Goal: Find specific page/section: Find specific page/section

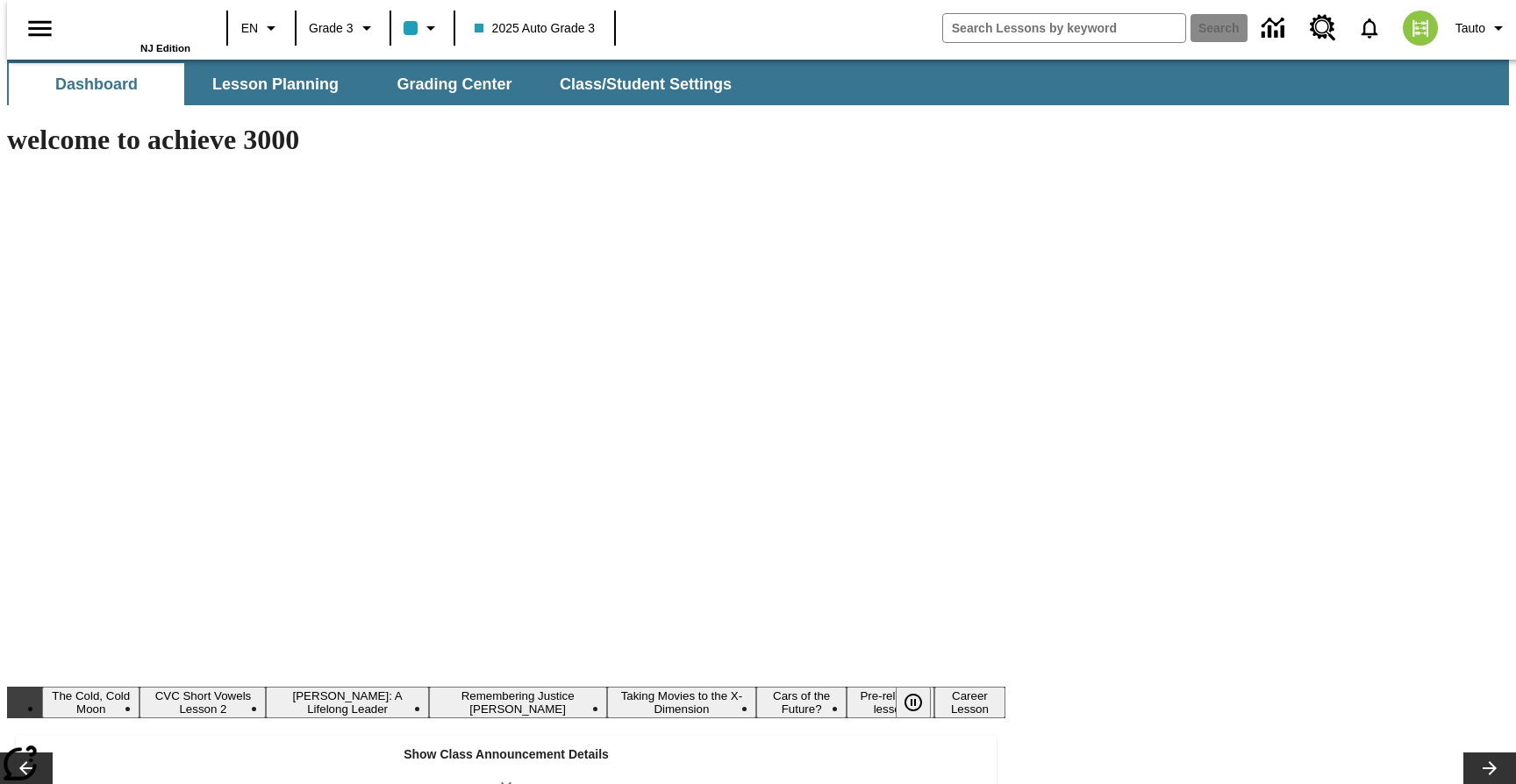
type input "-1"
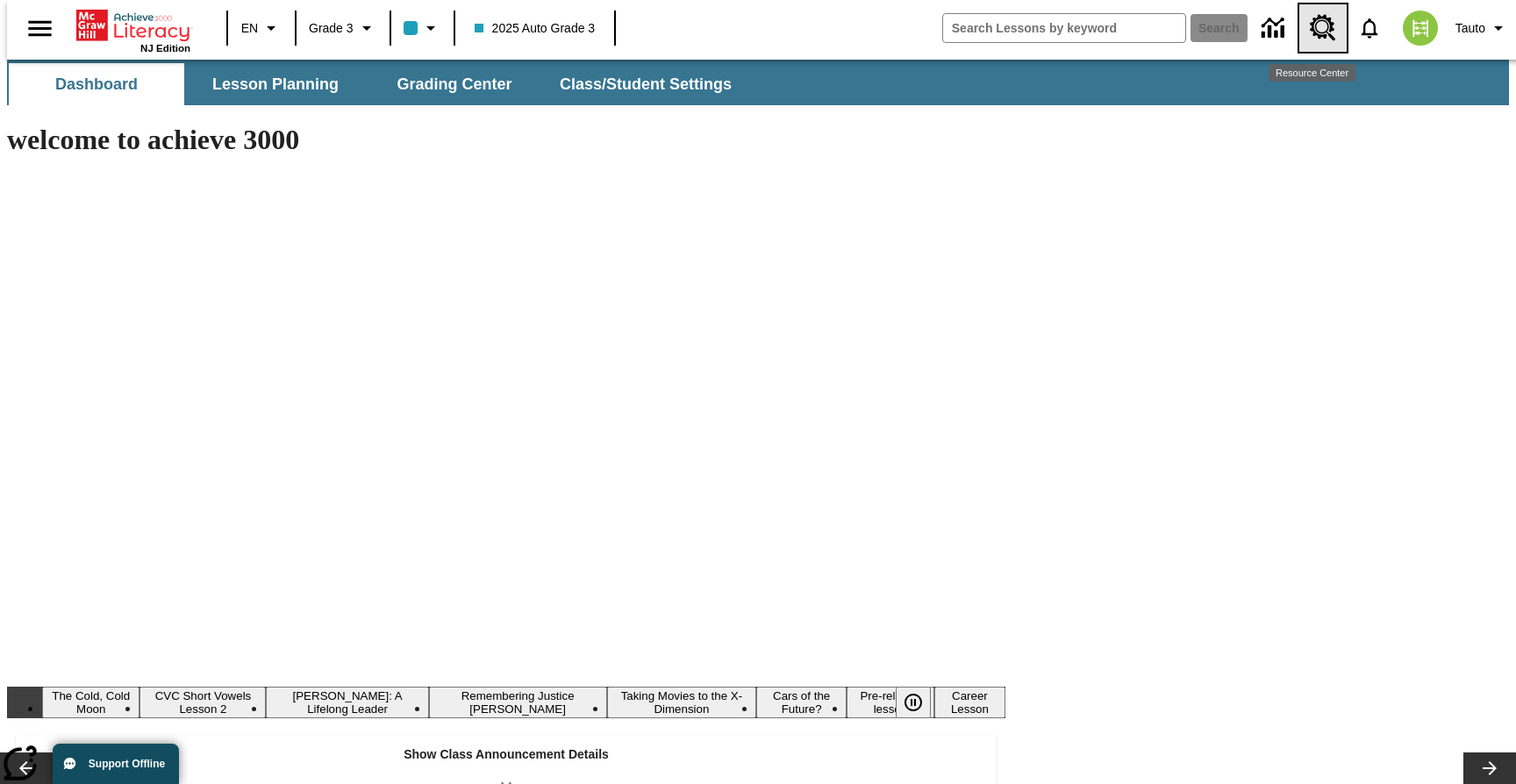
click at [1314, 30] on icon "Resource Center, \a Will open in new tab" at bounding box center [1323, 28] width 28 height 28
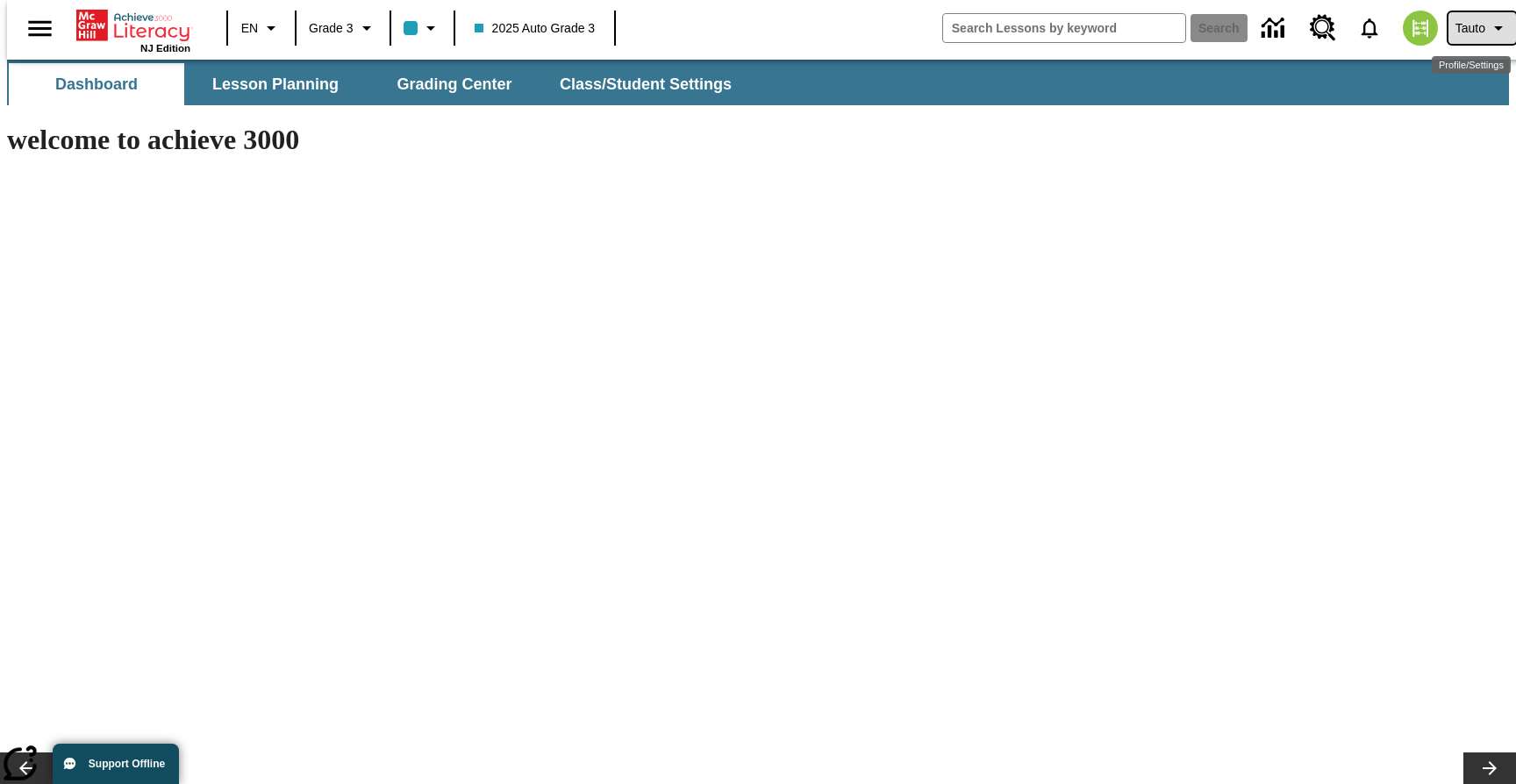
click at [1479, 32] on button "Tauto" at bounding box center [1482, 27] width 67 height 31
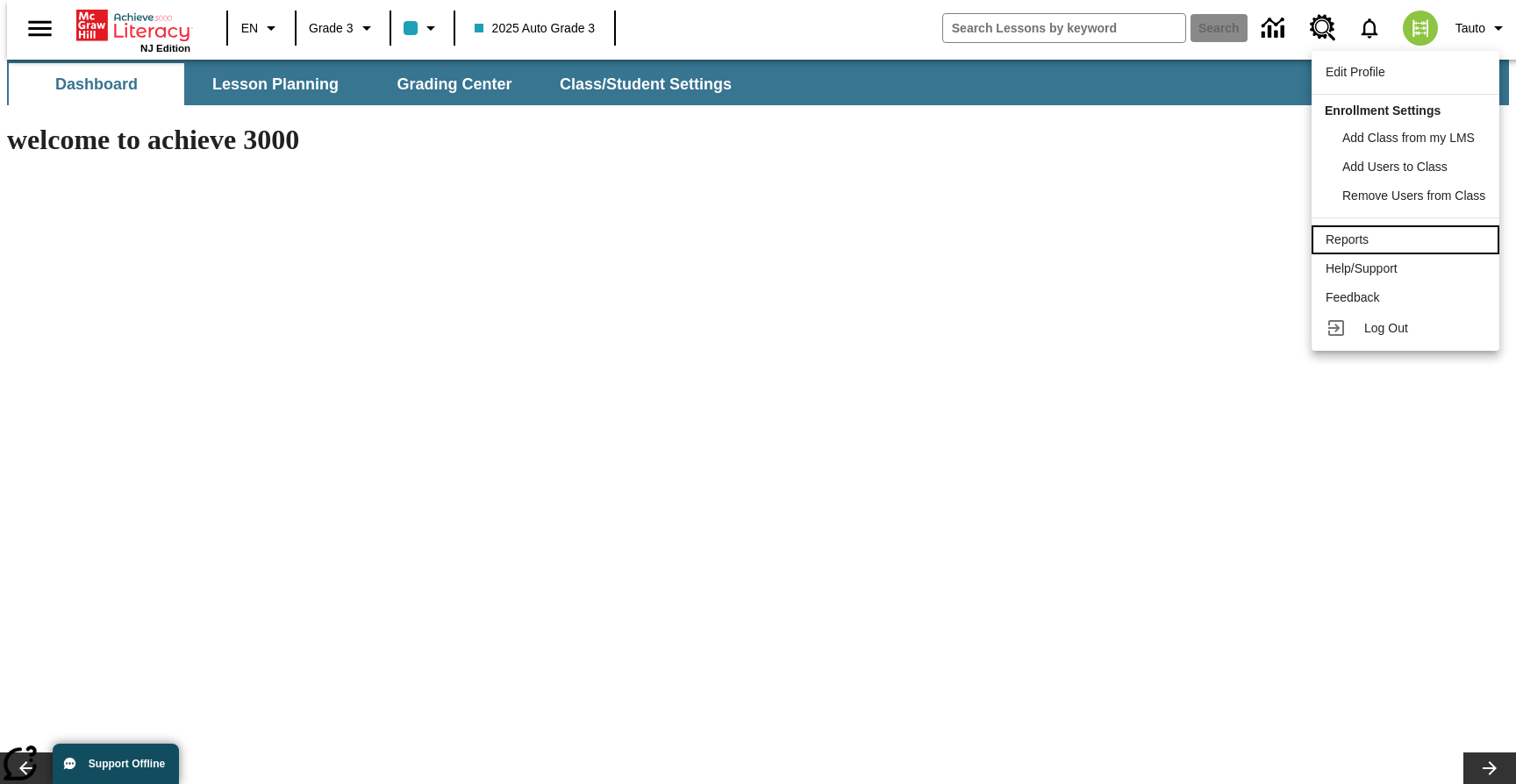
click at [1392, 244] on div "Reports" at bounding box center [1405, 239] width 160 height 18
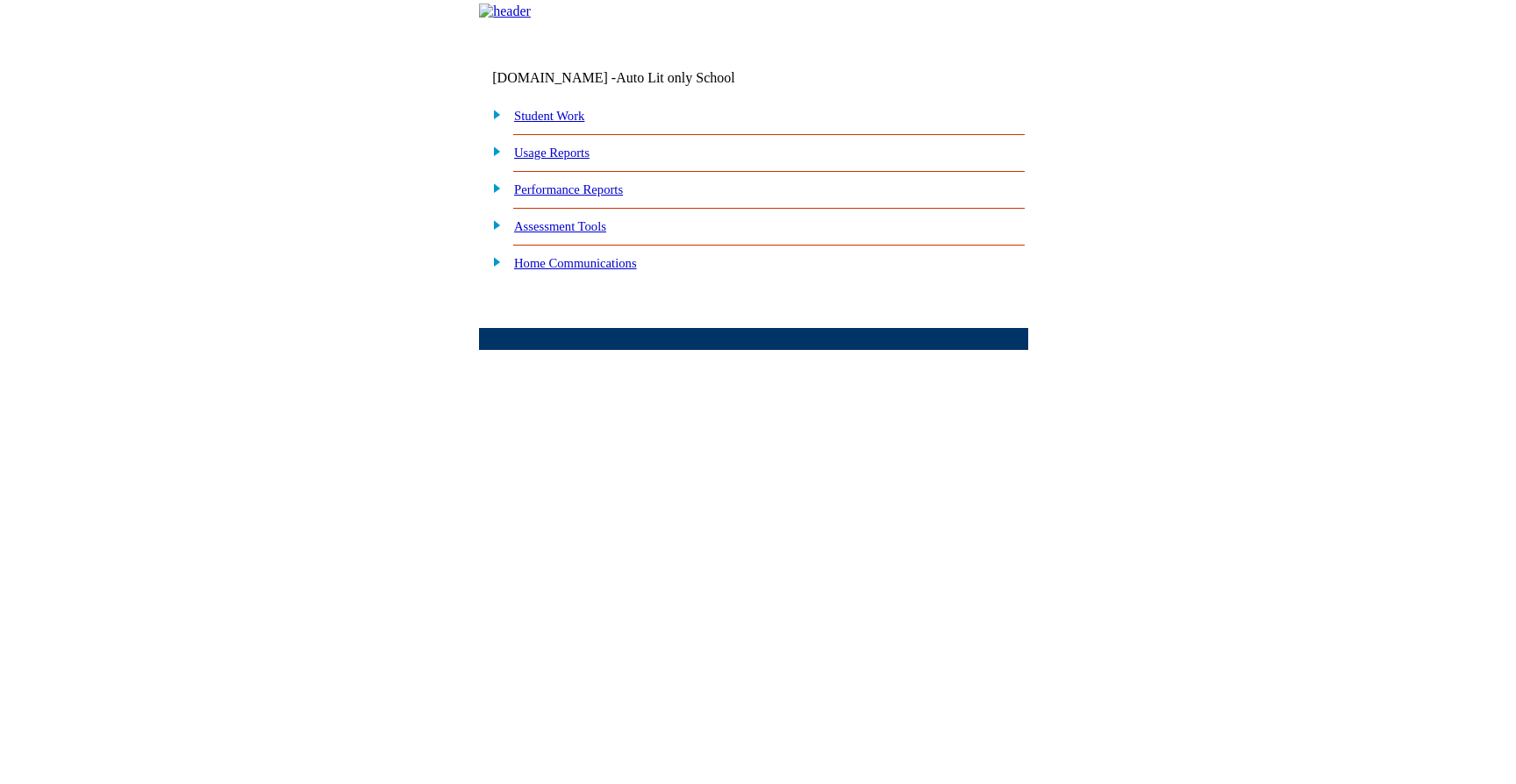
click at [496, 269] on img at bounding box center [492, 261] width 18 height 16
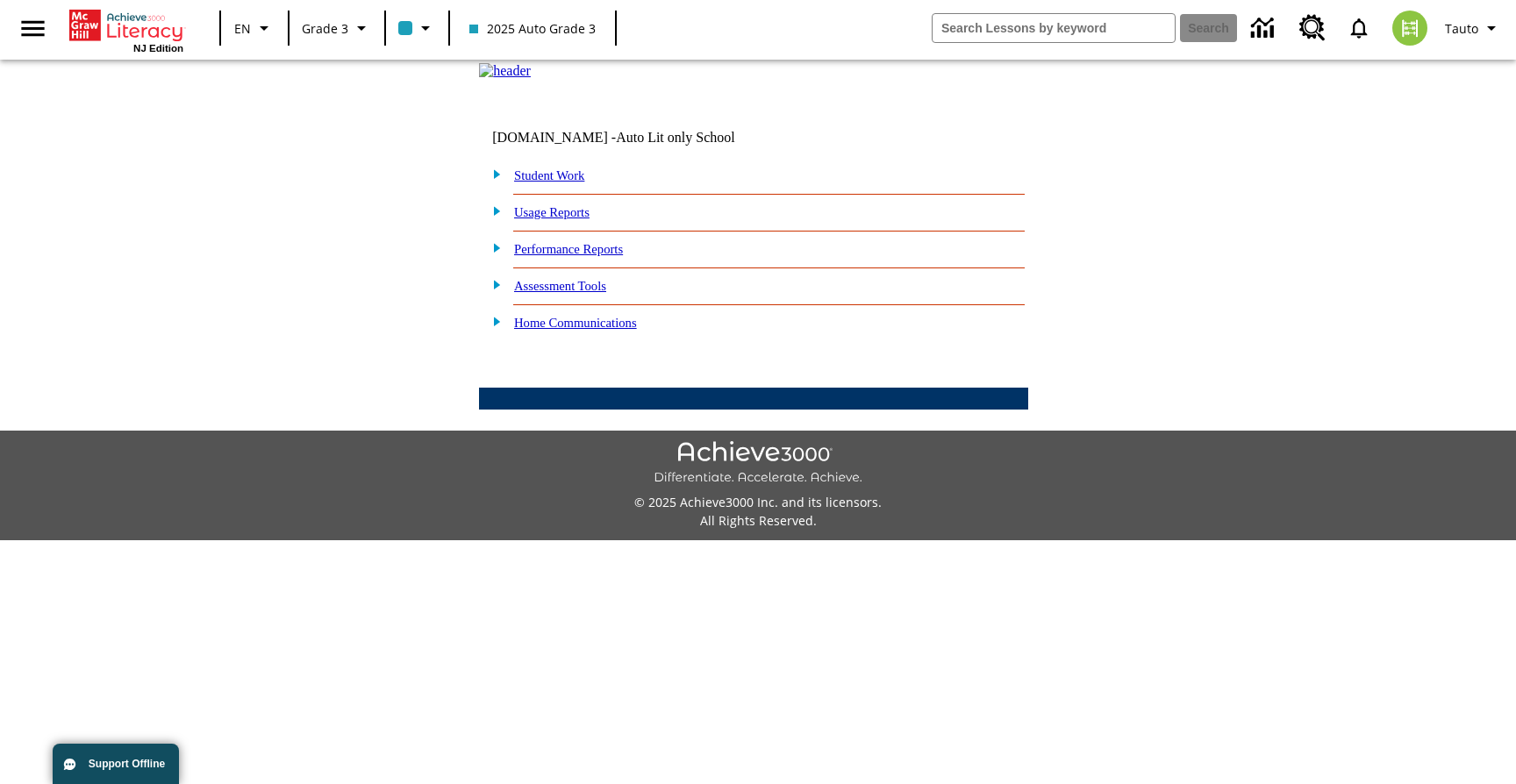
click at [496, 329] on img at bounding box center [492, 320] width 18 height 16
drag, startPoint x: 626, startPoint y: 388, endPoint x: 519, endPoint y: 389, distance: 107.0
click at [519, 361] on td "Home Lexile Letter" at bounding box center [754, 349] width 543 height 24
